Goal: Subscribe to service/newsletter

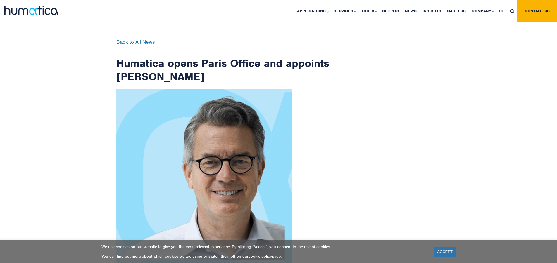
scroll to position [932, 0]
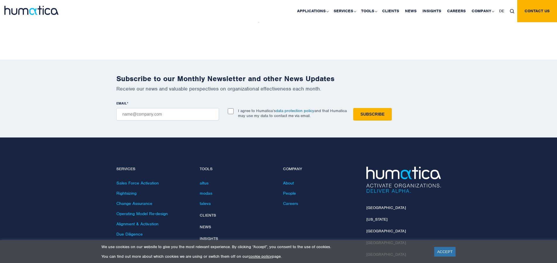
checkbox input "true"
type input "[EMAIL_ADDRESS][DOMAIN_NAME]"
click at [353, 108] on input "Subscribe" at bounding box center [372, 114] width 39 height 13
